Goal: Task Accomplishment & Management: Manage account settings

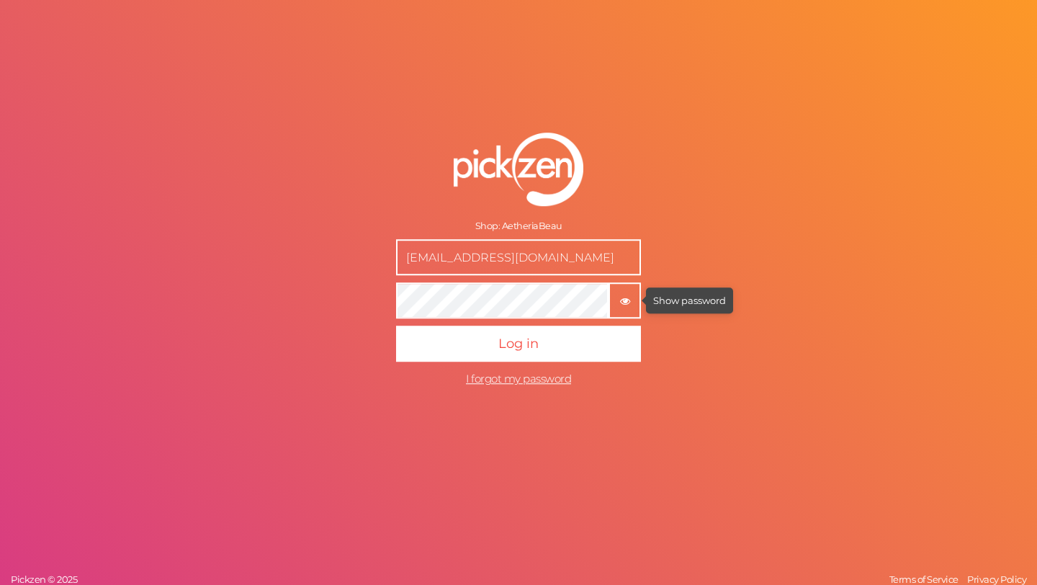
click at [628, 297] on icon "button" at bounding box center [625, 301] width 10 height 10
click at [575, 263] on input "[EMAIL_ADDRESS][DOMAIN_NAME]" at bounding box center [518, 257] width 245 height 36
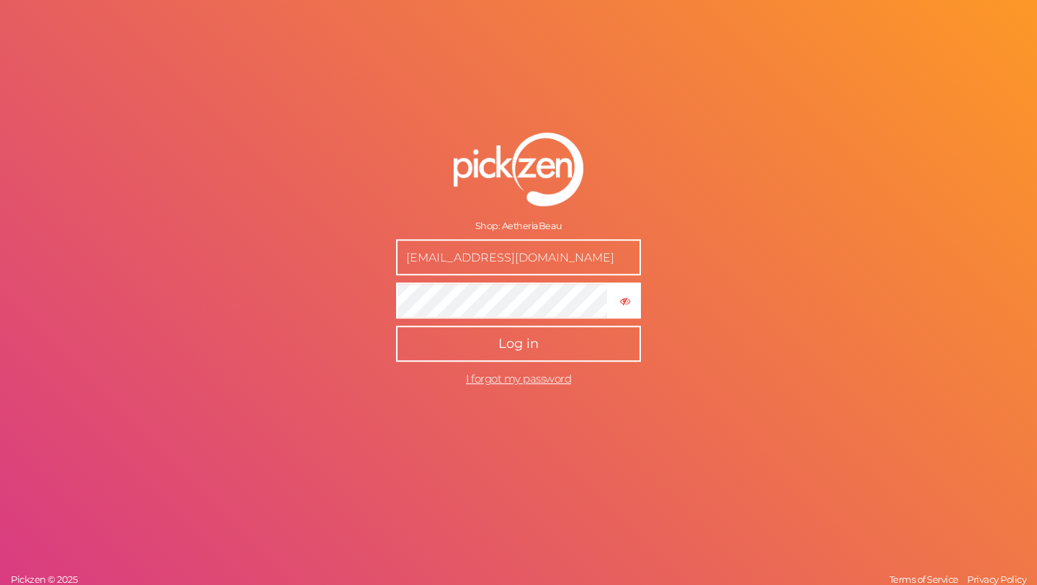
click at [446, 336] on button "Log in" at bounding box center [518, 344] width 245 height 36
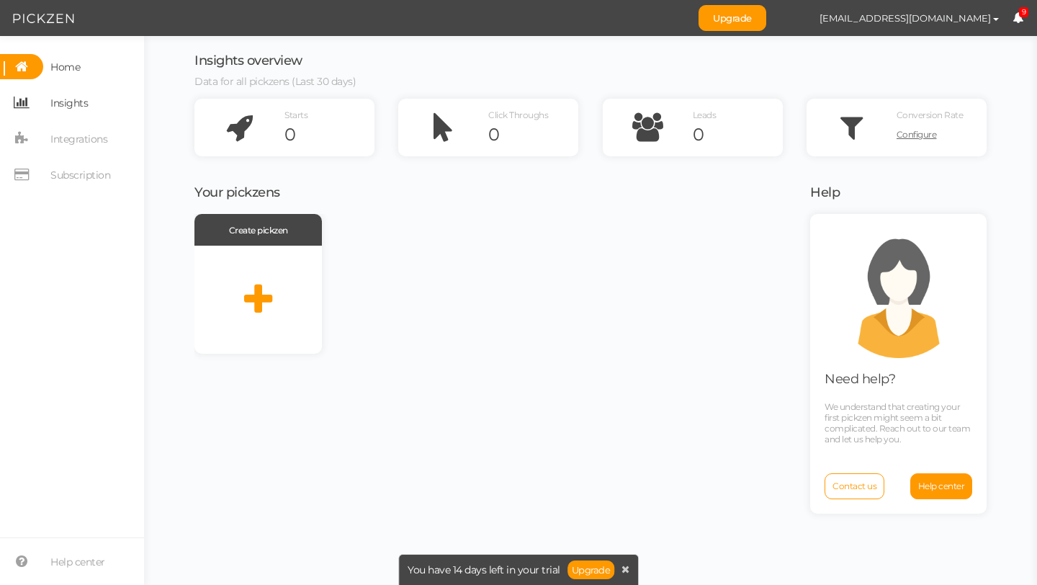
click at [78, 104] on span "Insights" at bounding box center [68, 102] width 37 height 23
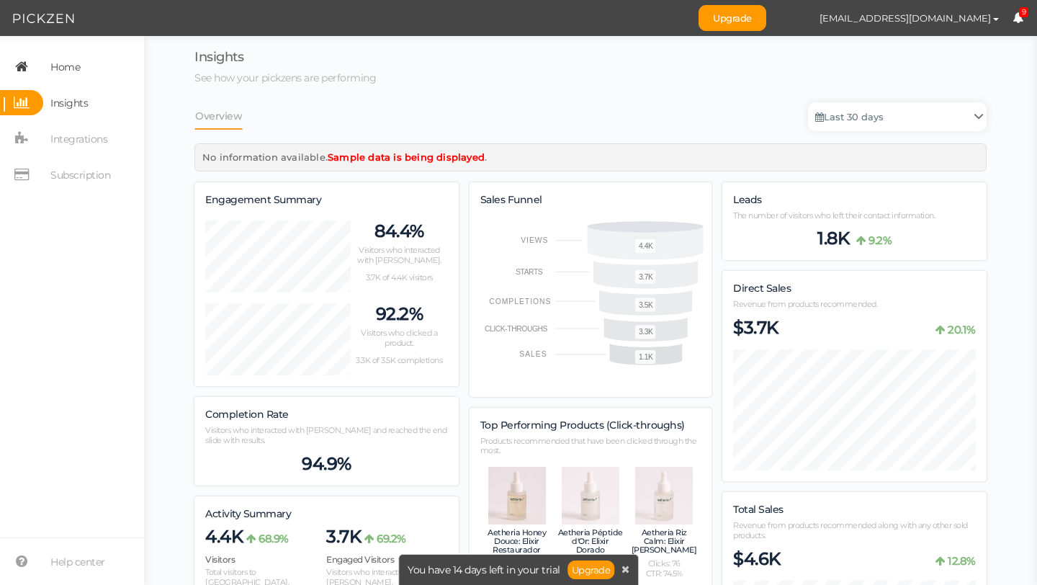
click at [73, 68] on span "Home" at bounding box center [65, 66] width 30 height 23
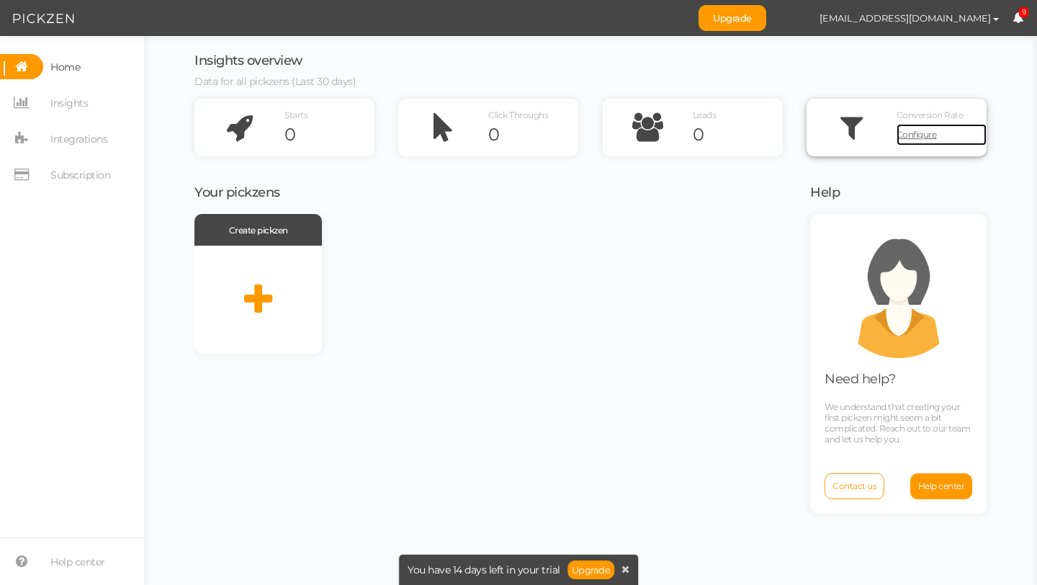
click at [918, 134] on span "Configure" at bounding box center [917, 134] width 40 height 11
click at [83, 173] on span "Subscription" at bounding box center [80, 174] width 60 height 23
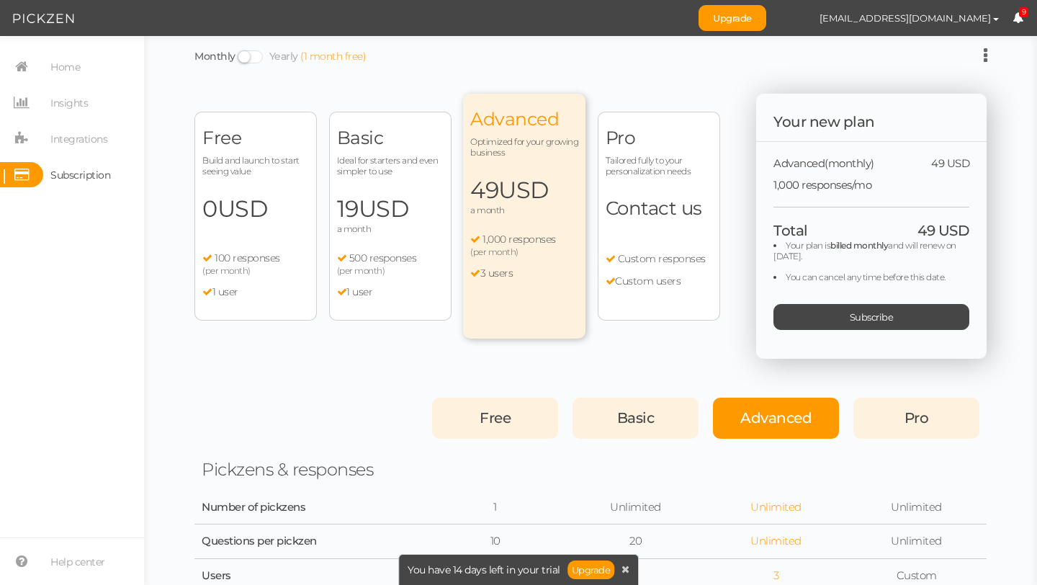
click at [267, 151] on div "Free Build and launch to start seeing value 0 USD a month 100 responses (per mo…" at bounding box center [255, 216] width 122 height 209
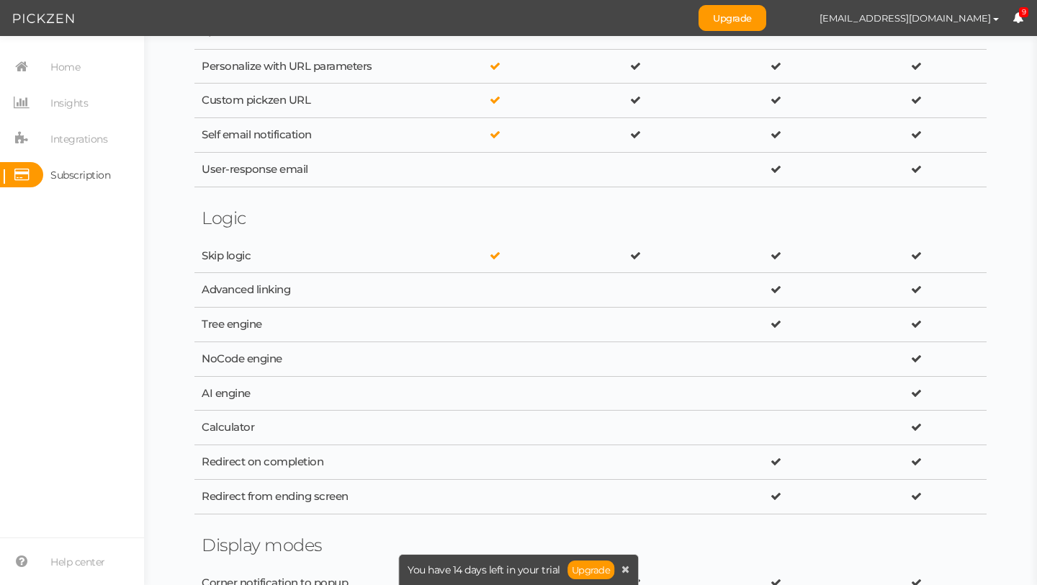
scroll to position [1149, 0]
